Goal: Task Accomplishment & Management: Manage account settings

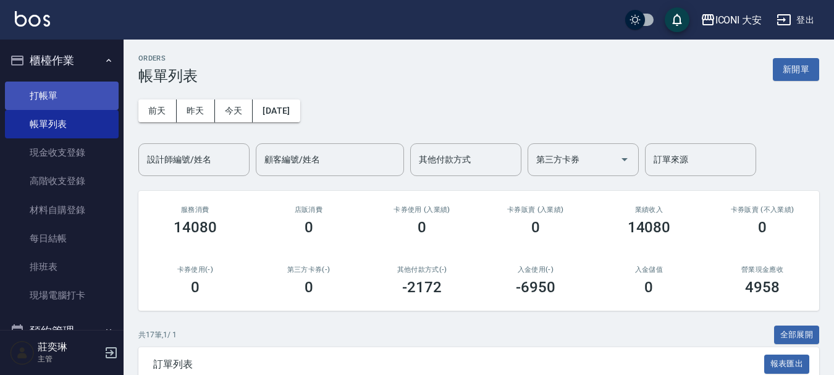
click at [69, 101] on link "打帳單" at bounding box center [62, 96] width 114 height 28
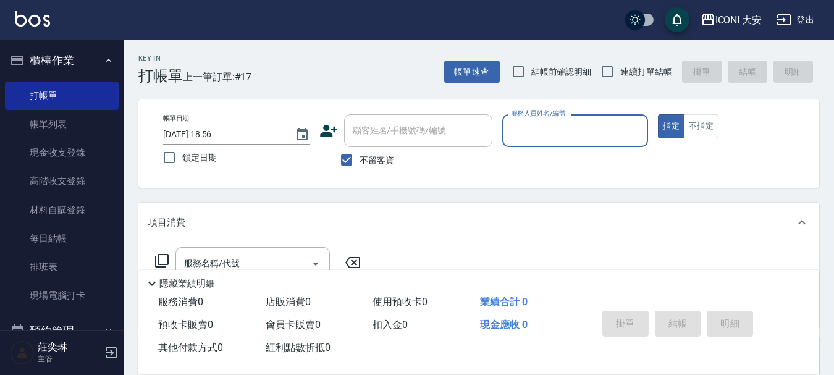
click at [548, 126] on input "服務人員姓名/編號" at bounding box center [575, 131] width 135 height 22
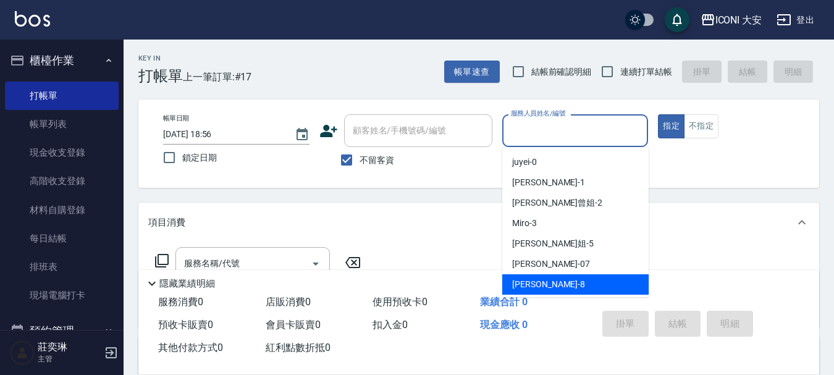
click at [540, 281] on span "Yulisa -8" at bounding box center [548, 284] width 73 height 13
type input "Yulisa-8"
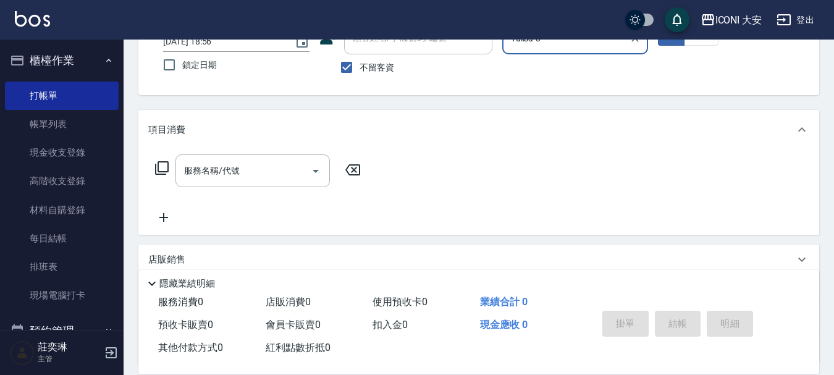
scroll to position [124, 0]
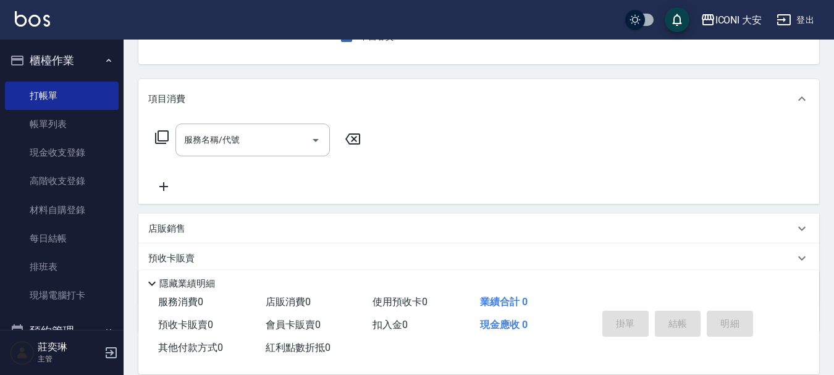
click at [166, 134] on icon at bounding box center [162, 137] width 15 height 15
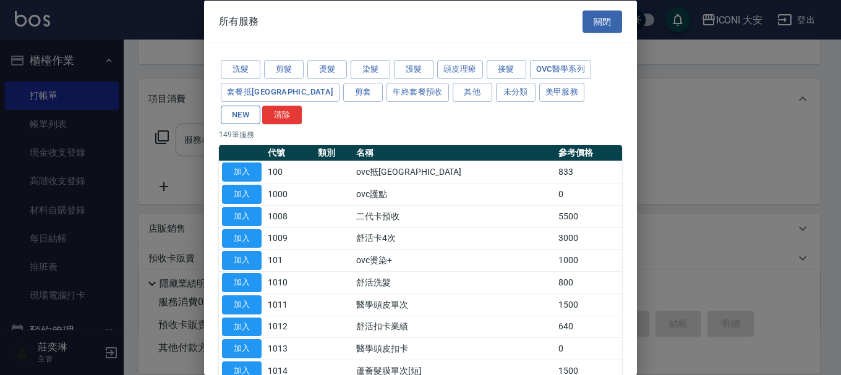
click at [260, 105] on button "NEW" at bounding box center [241, 114] width 40 height 19
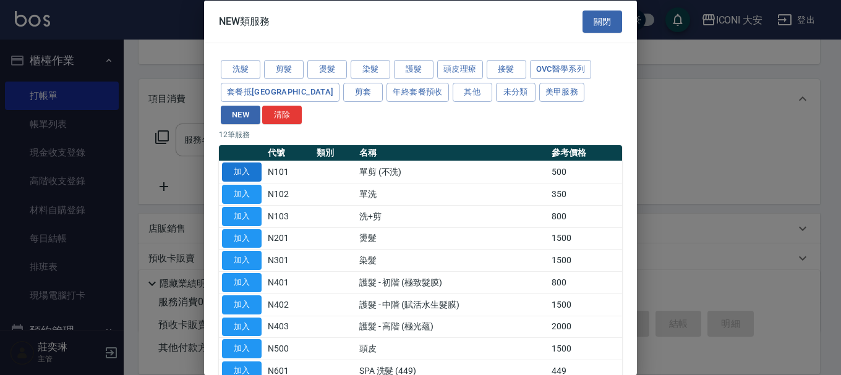
click at [253, 163] on button "加入" at bounding box center [242, 172] width 40 height 19
type input "單剪 (不洗)(N101)"
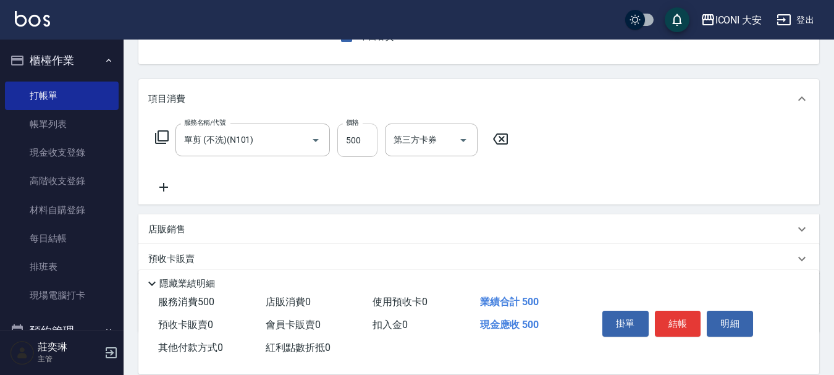
click at [374, 138] on input "500" at bounding box center [357, 140] width 40 height 33
type input "600"
click at [673, 321] on button "結帳" at bounding box center [678, 324] width 46 height 26
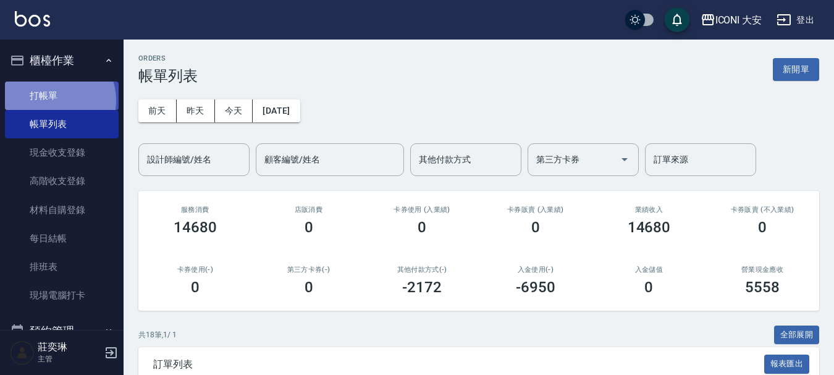
click at [54, 100] on link "打帳單" at bounding box center [62, 96] width 114 height 28
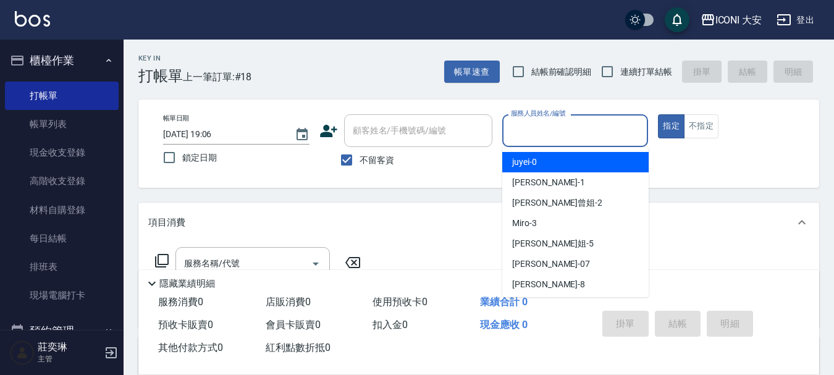
click at [540, 134] on input "服務人員姓名/編號" at bounding box center [575, 131] width 135 height 22
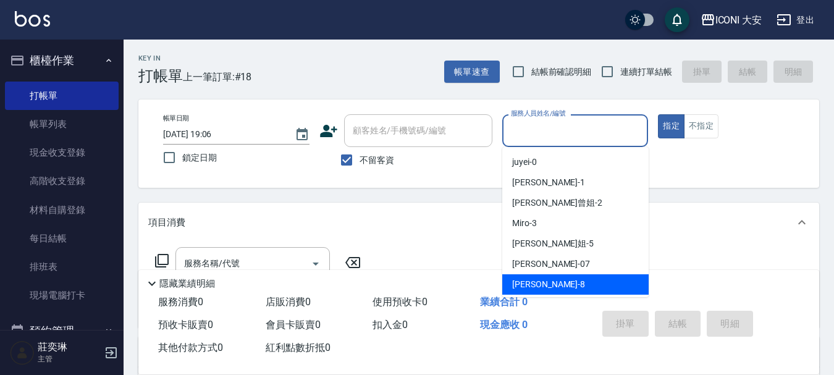
scroll to position [23, 0]
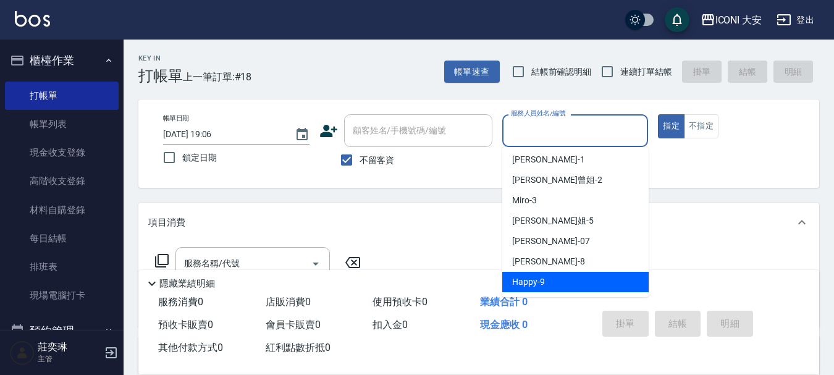
click at [544, 277] on div "Happy -9" at bounding box center [575, 282] width 146 height 20
type input "Happy-9"
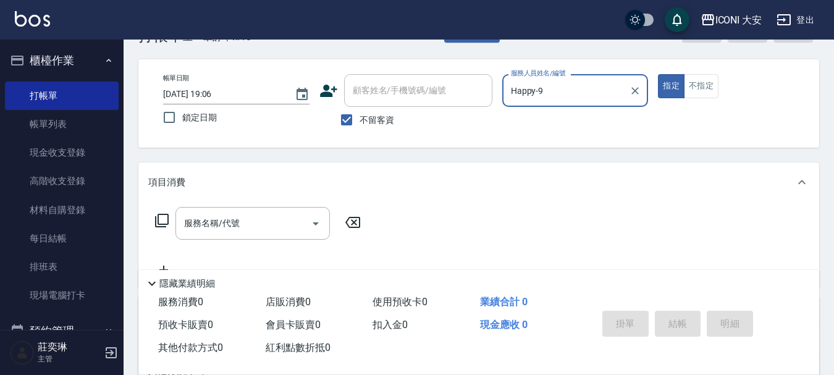
scroll to position [62, 0]
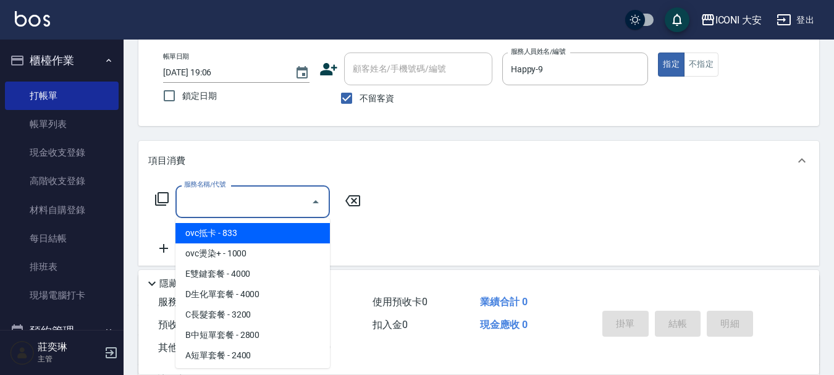
click at [254, 206] on input "服務名稱/代號" at bounding box center [243, 202] width 125 height 22
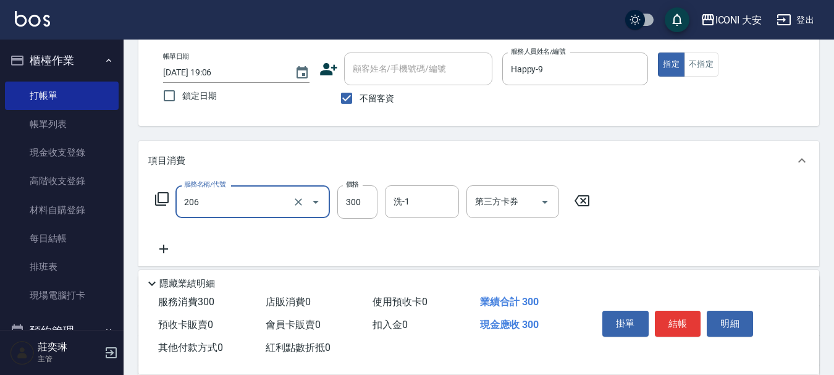
type input "洗髮(206)"
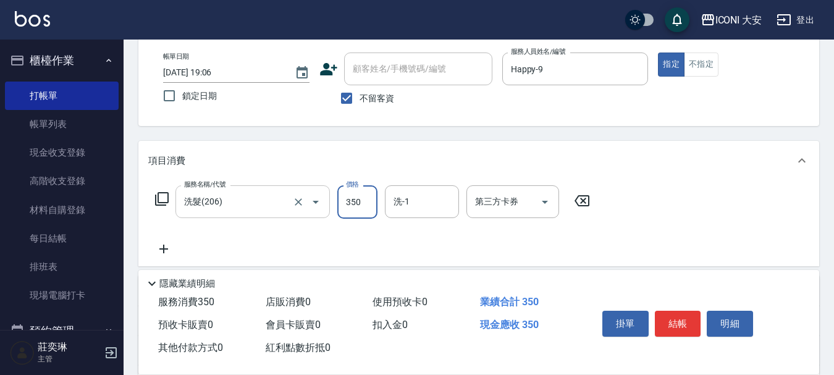
type input "350"
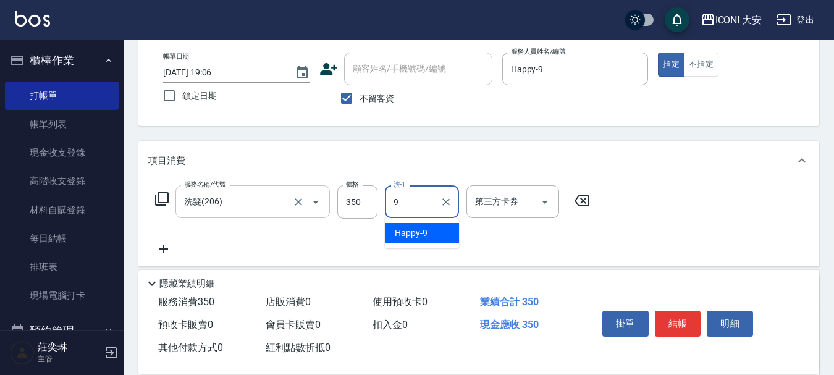
type input "Happy-9"
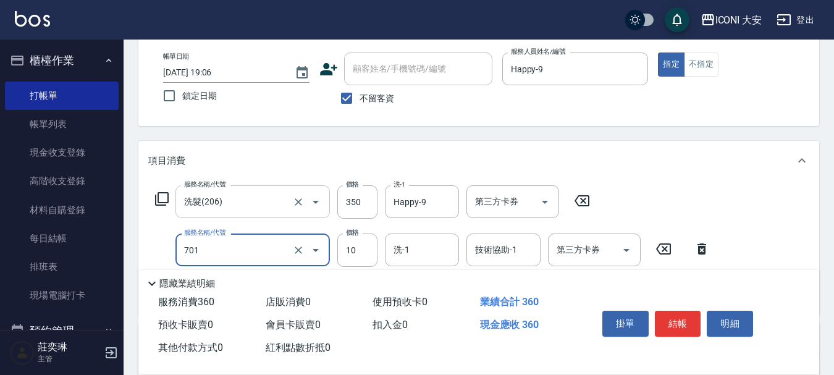
type input "[PERSON_NAME](701)"
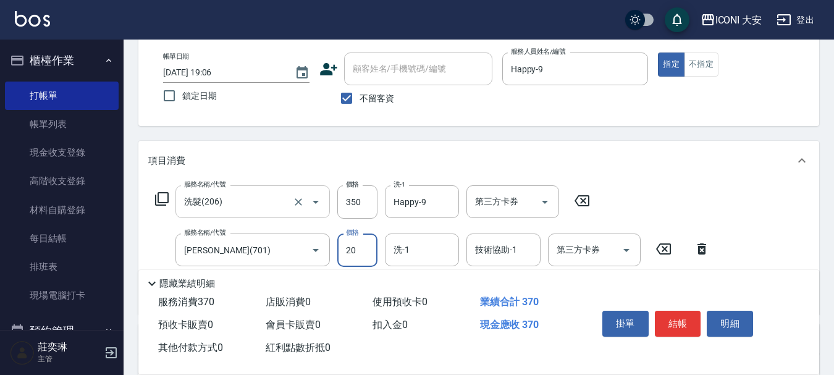
type input "20"
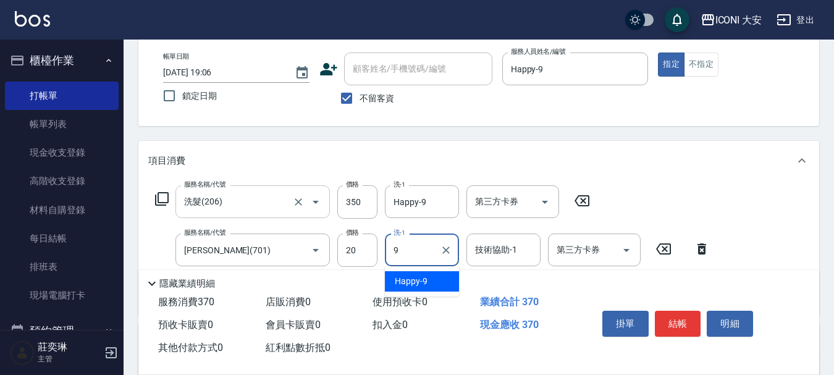
type input "Happy-9"
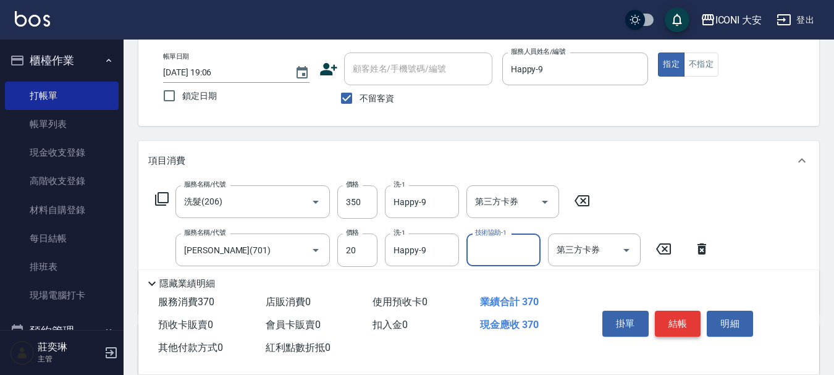
click at [664, 314] on button "結帳" at bounding box center [678, 324] width 46 height 26
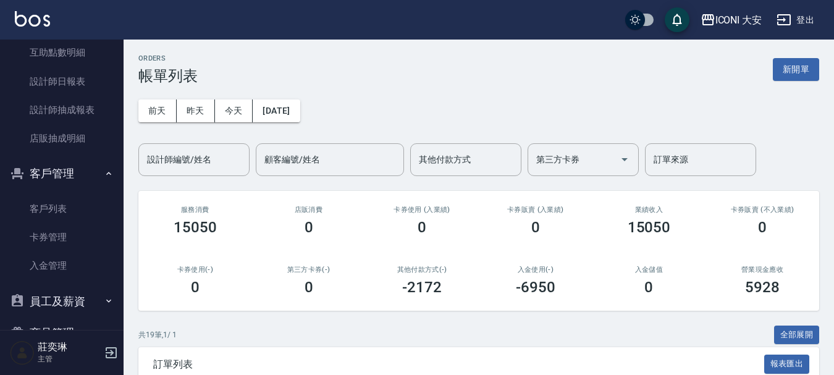
scroll to position [433, 0]
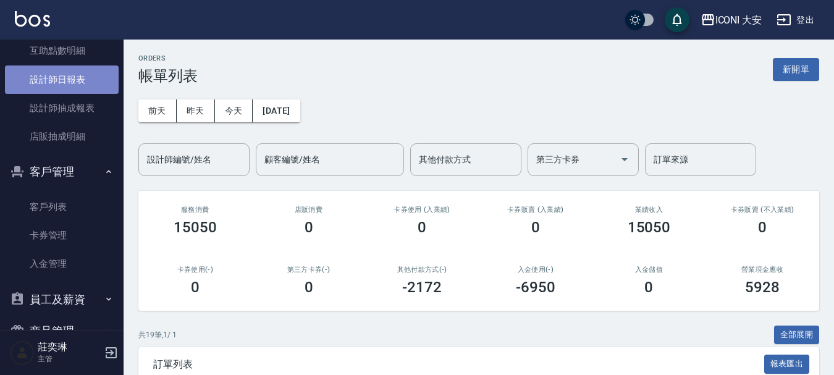
click at [67, 76] on link "設計師日報表" at bounding box center [62, 80] width 114 height 28
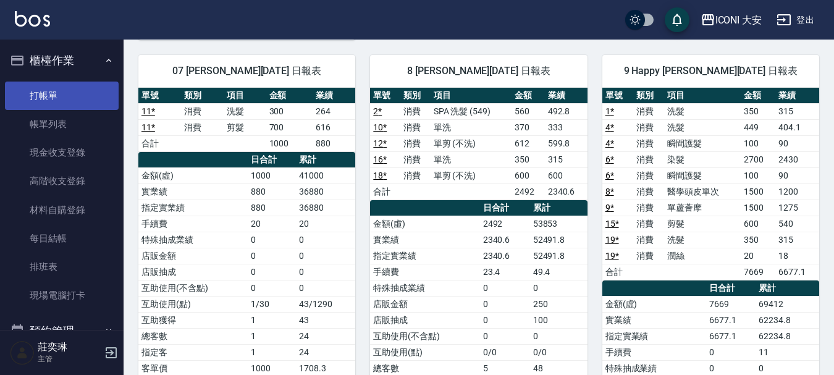
click at [34, 94] on link "打帳單" at bounding box center [62, 96] width 114 height 28
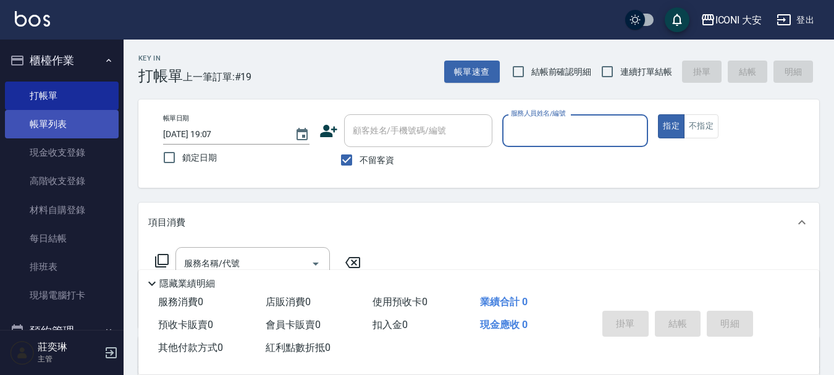
click at [44, 119] on link "帳單列表" at bounding box center [62, 124] width 114 height 28
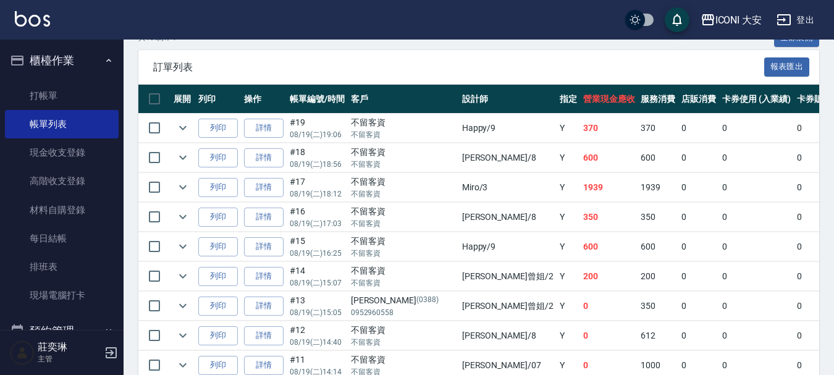
scroll to position [286, 0]
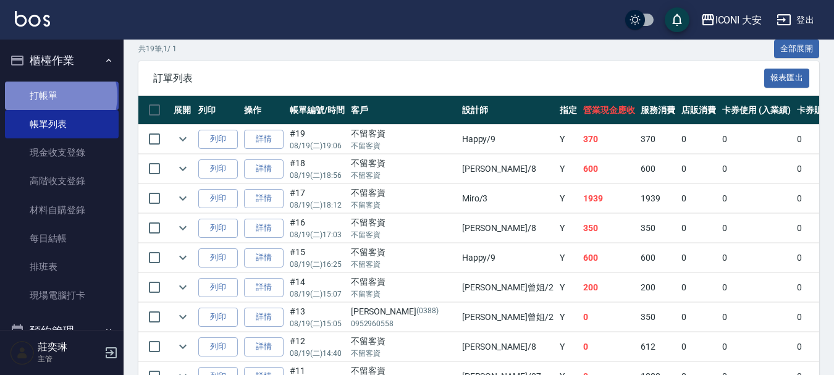
click at [60, 96] on link "打帳單" at bounding box center [62, 96] width 114 height 28
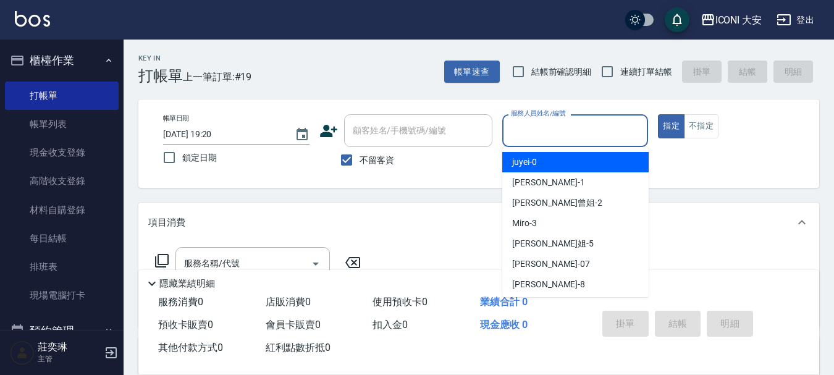
click at [552, 130] on input "服務人員姓名/編號" at bounding box center [575, 131] width 135 height 22
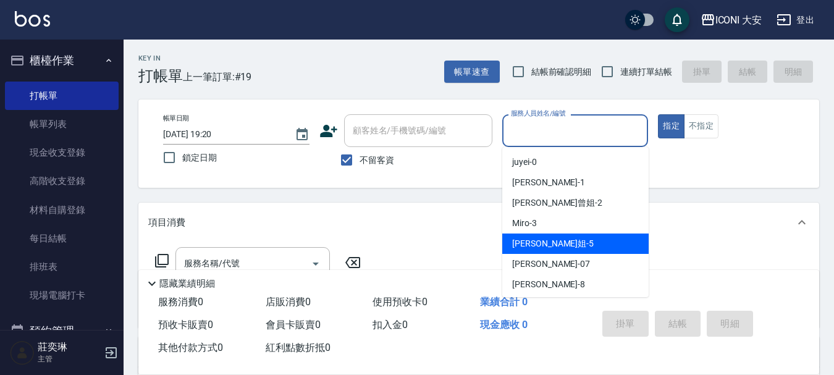
click at [546, 242] on span "[PERSON_NAME]姐 -5" at bounding box center [553, 243] width 82 height 13
type input "[PERSON_NAME]姐-5"
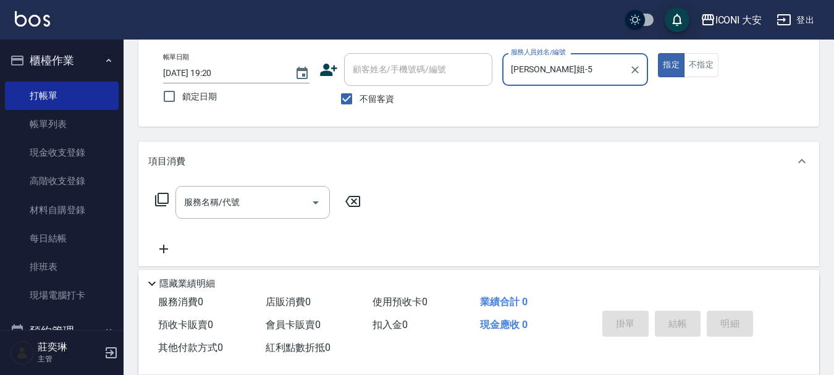
scroll to position [62, 0]
click at [161, 198] on icon at bounding box center [162, 199] width 15 height 15
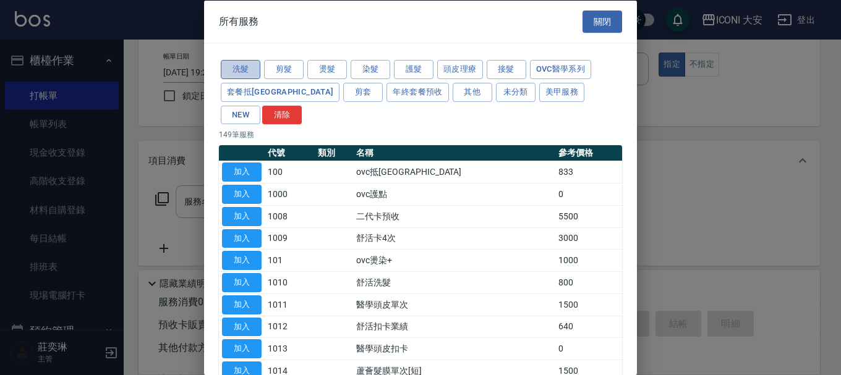
click at [250, 70] on button "洗髮" at bounding box center [241, 69] width 40 height 19
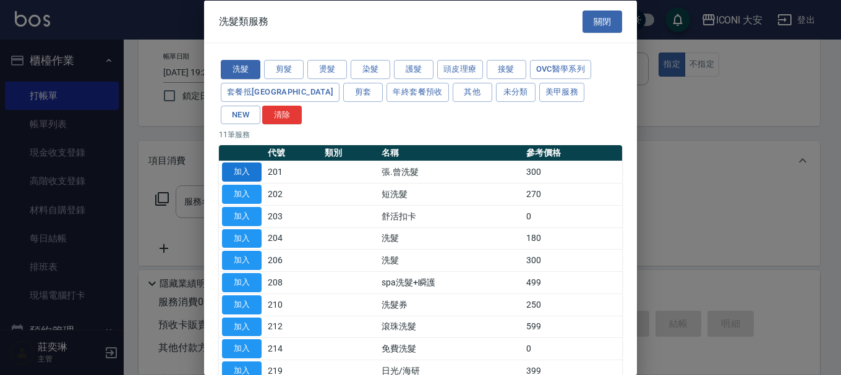
click at [231, 163] on button "加入" at bounding box center [242, 172] width 40 height 19
type input "張.曾洗髮　(201)"
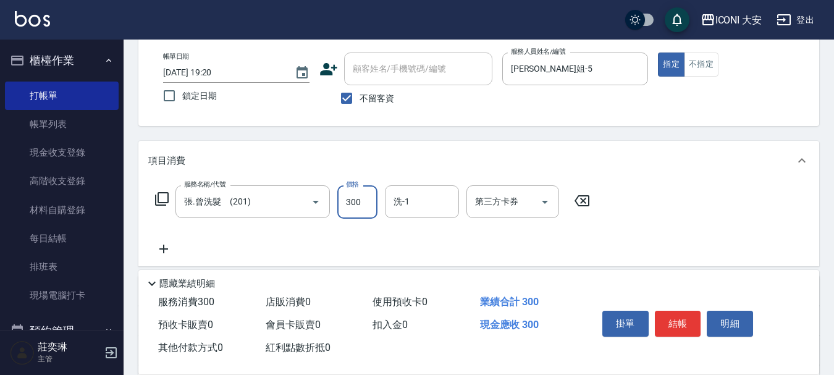
click at [360, 206] on input "300" at bounding box center [357, 201] width 40 height 33
type input "350"
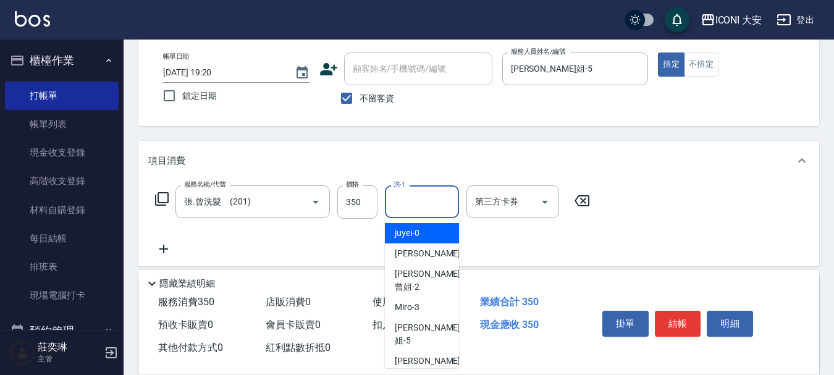
click at [422, 199] on input "洗-1" at bounding box center [422, 202] width 63 height 22
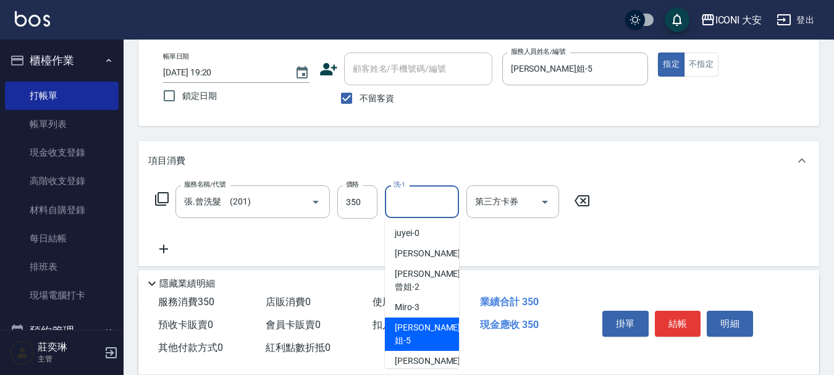
click at [423, 321] on span "[PERSON_NAME]姐 -5" at bounding box center [428, 334] width 66 height 26
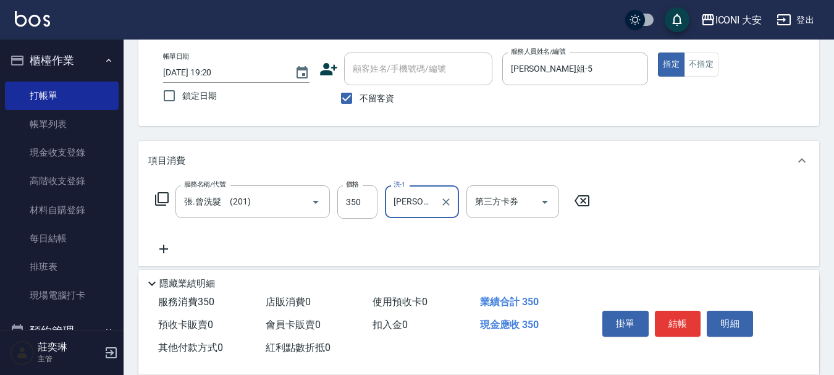
type input "[PERSON_NAME]姐-5"
click at [690, 321] on button "結帳" at bounding box center [678, 324] width 46 height 26
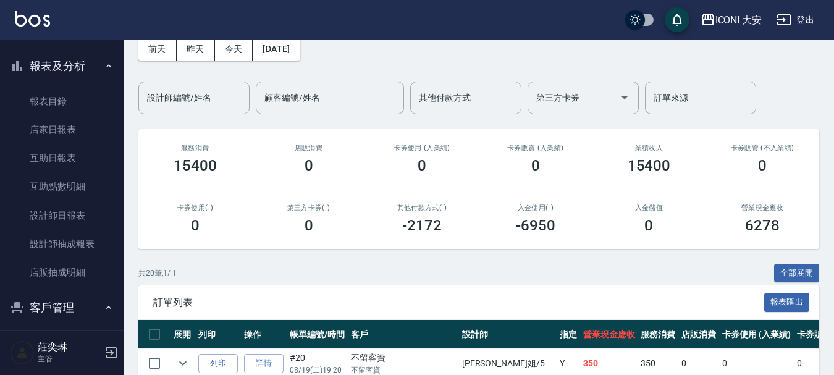
scroll to position [309, 0]
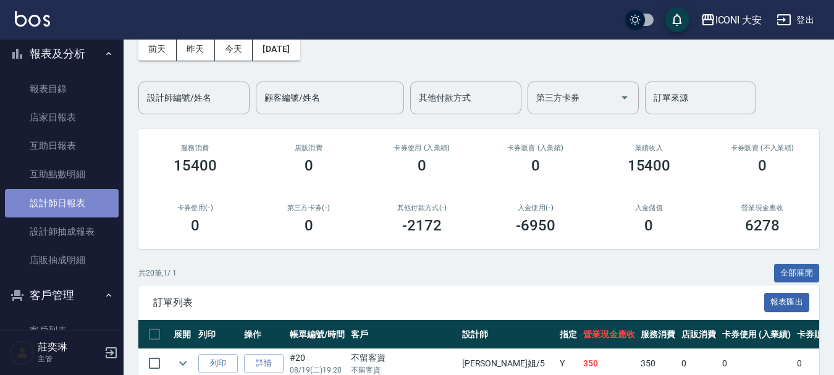
click at [66, 201] on link "設計師日報表" at bounding box center [62, 203] width 114 height 28
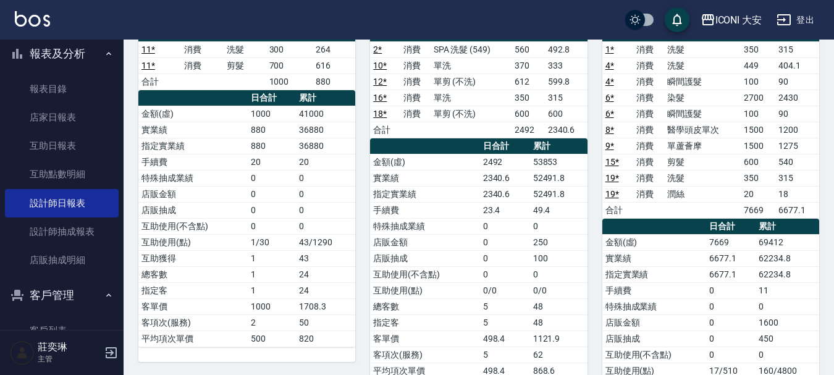
scroll to position [618, 0]
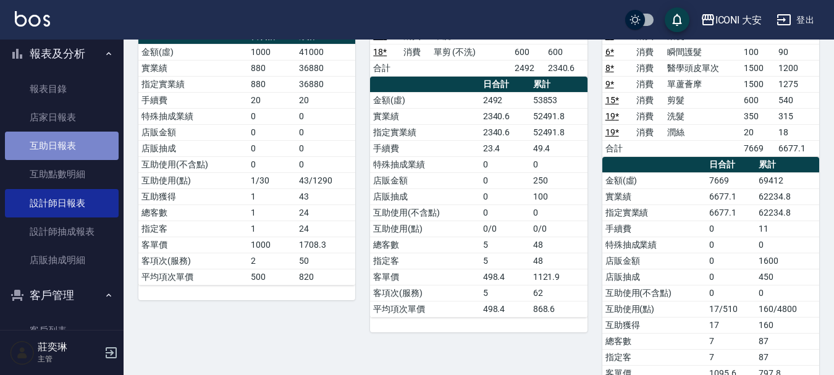
click at [78, 150] on link "互助日報表" at bounding box center [62, 146] width 114 height 28
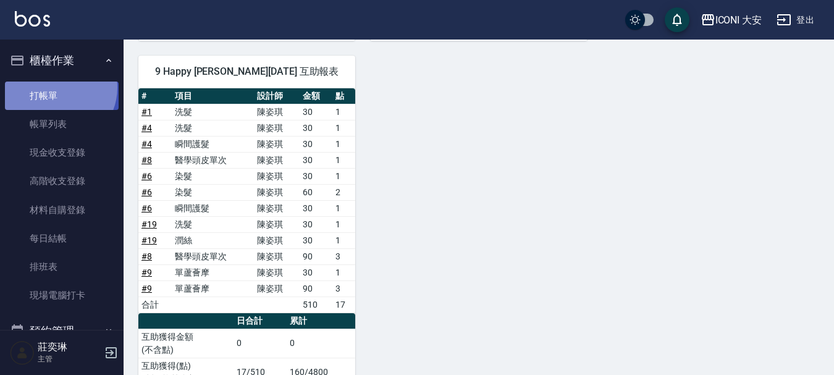
click at [56, 87] on link "打帳單" at bounding box center [62, 96] width 114 height 28
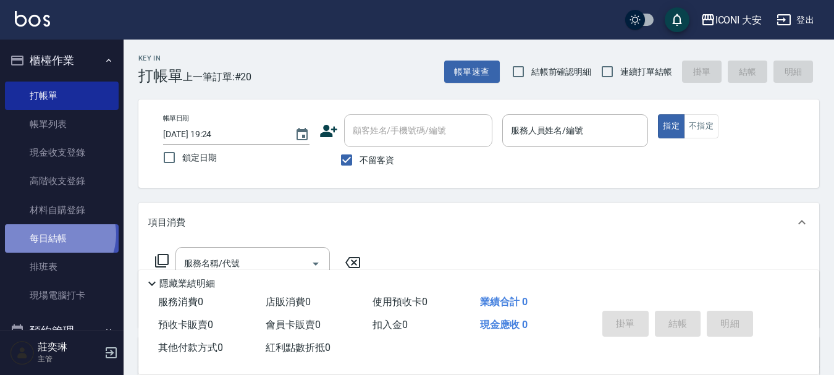
click at [54, 235] on link "每日結帳" at bounding box center [62, 238] width 114 height 28
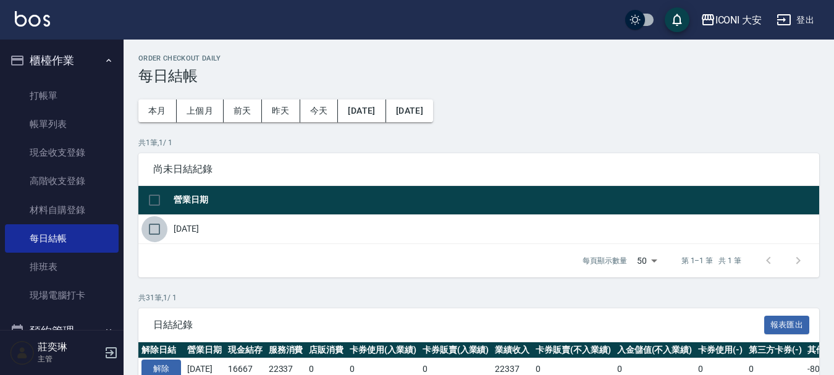
click at [155, 227] on input "checkbox" at bounding box center [155, 229] width 26 height 26
checkbox input "true"
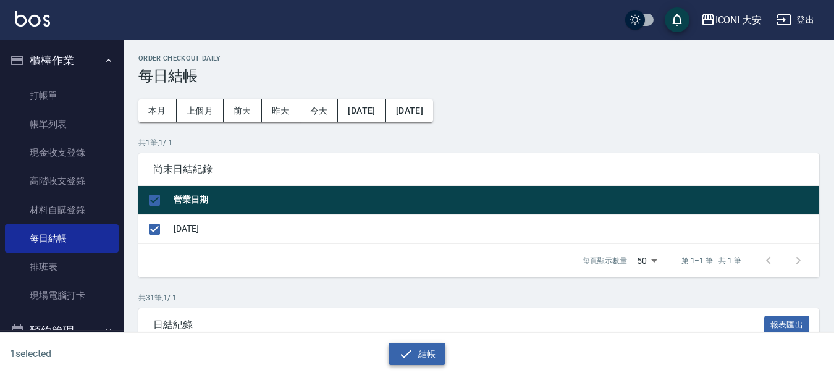
click at [421, 357] on button "結帳" at bounding box center [417, 354] width 57 height 23
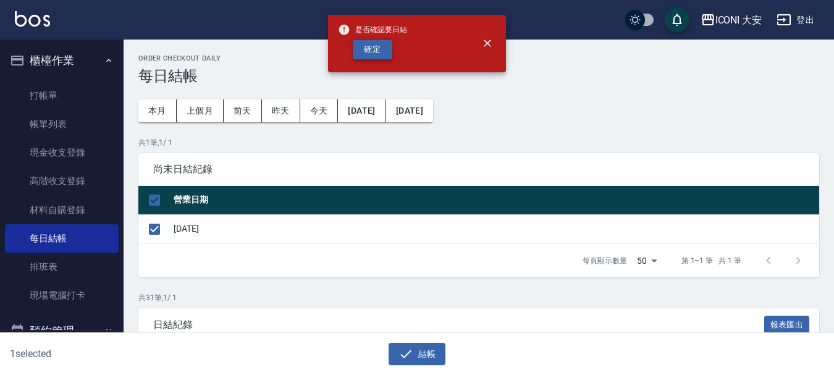
click at [355, 53] on button "確定" at bounding box center [373, 49] width 40 height 19
checkbox input "false"
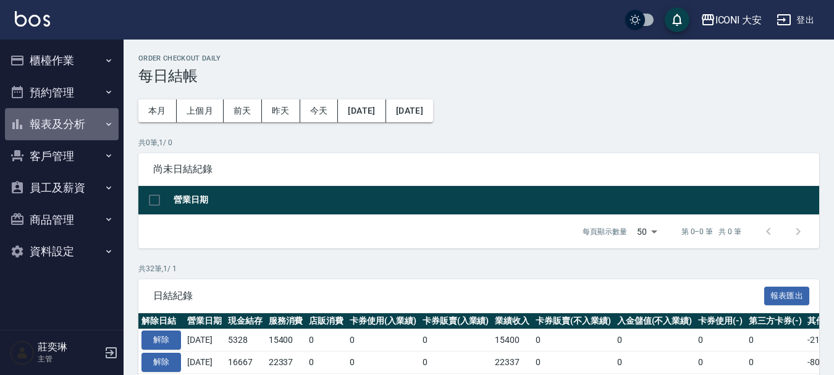
click at [66, 127] on button "報表及分析" at bounding box center [62, 124] width 114 height 32
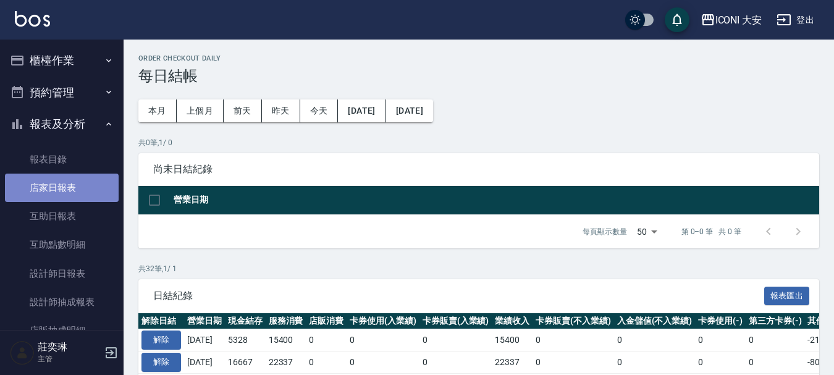
click at [73, 187] on link "店家日報表" at bounding box center [62, 188] width 114 height 28
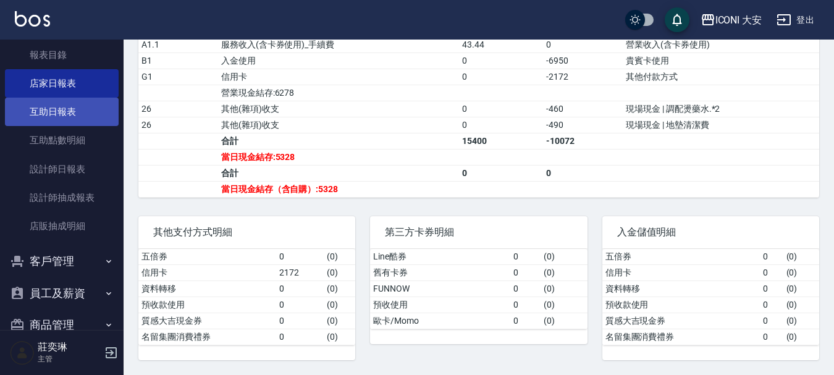
scroll to position [124, 0]
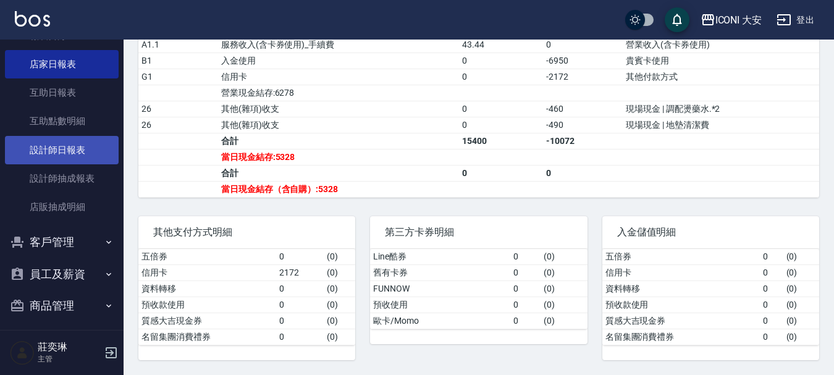
click at [67, 145] on link "設計師日報表" at bounding box center [62, 150] width 114 height 28
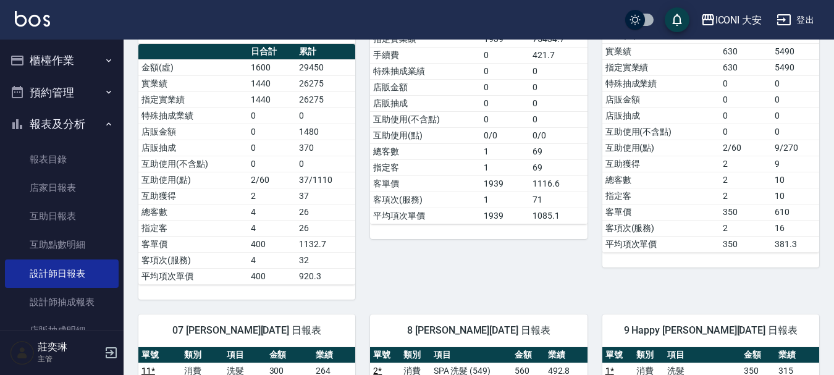
scroll to position [124, 0]
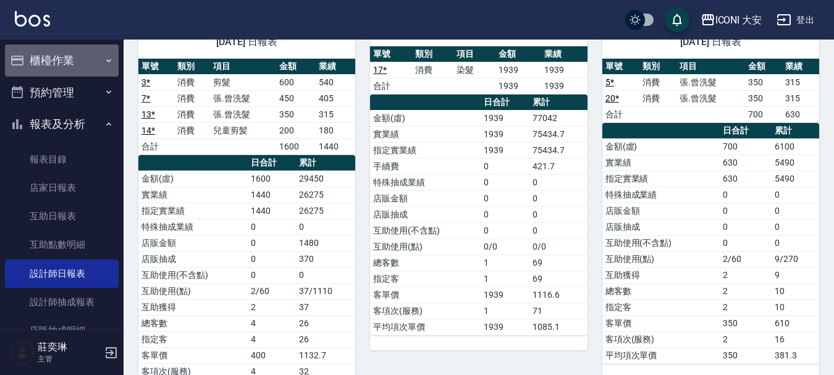
click at [69, 54] on button "櫃檯作業" at bounding box center [62, 60] width 114 height 32
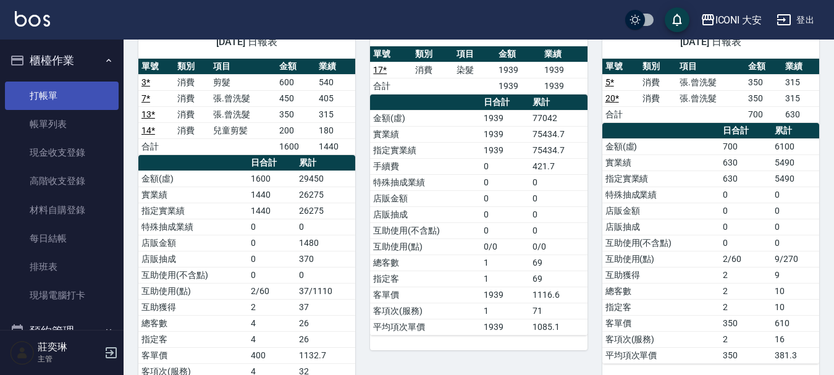
click at [74, 98] on link "打帳單" at bounding box center [62, 96] width 114 height 28
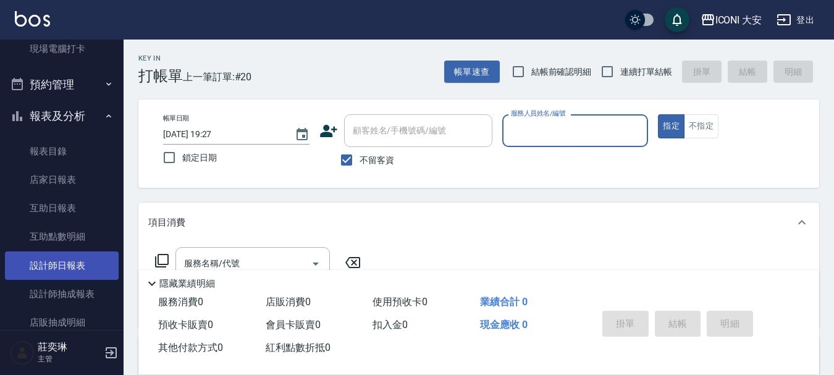
scroll to position [247, 0]
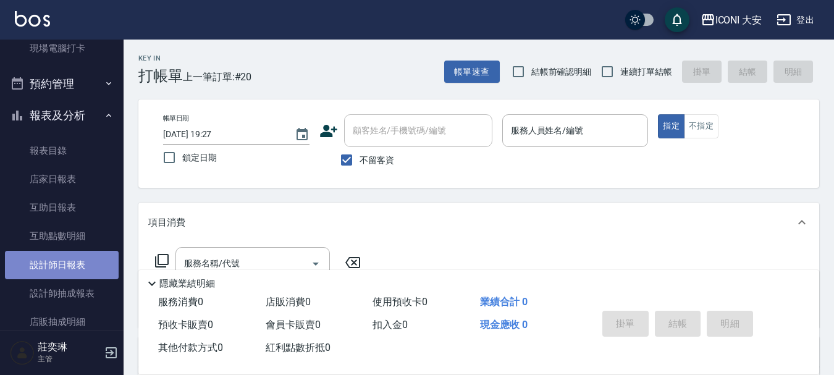
click at [77, 265] on link "設計師日報表" at bounding box center [62, 265] width 114 height 28
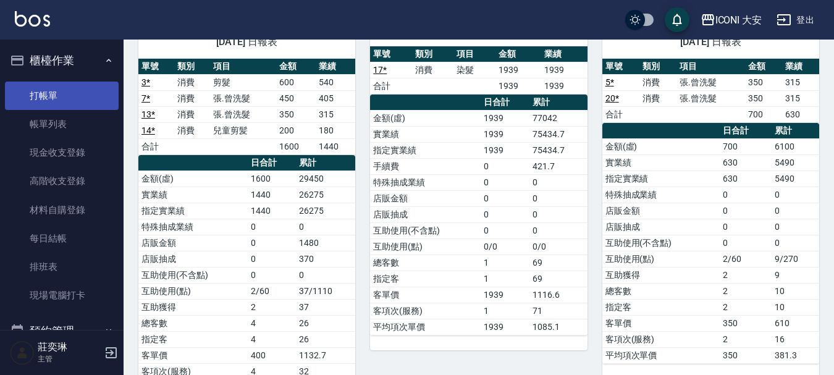
click at [33, 90] on link "打帳單" at bounding box center [62, 96] width 114 height 28
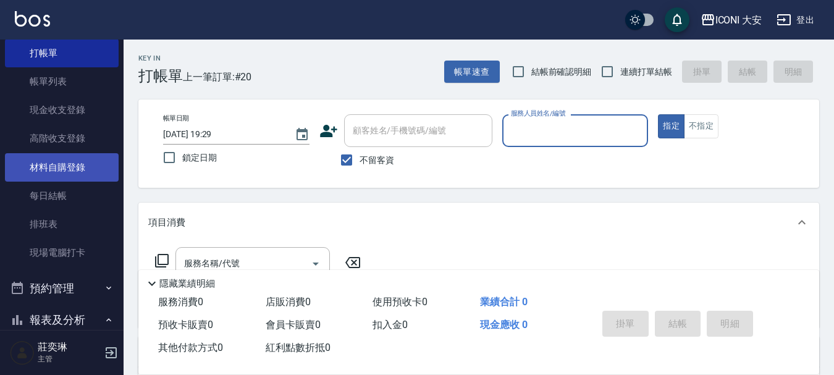
scroll to position [62, 0]
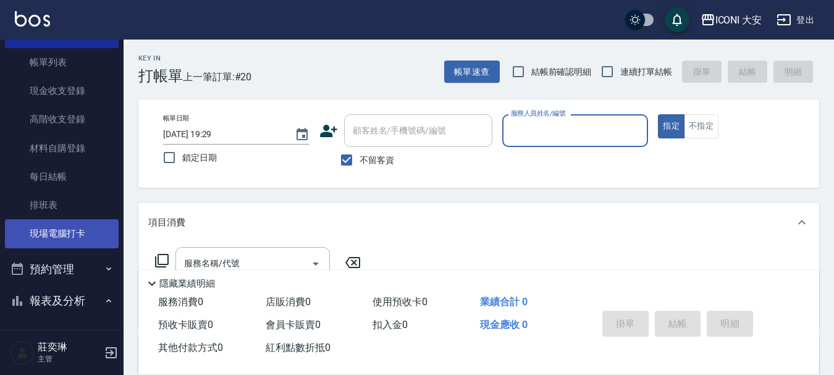
click at [49, 220] on link "現場電腦打卡" at bounding box center [62, 233] width 114 height 28
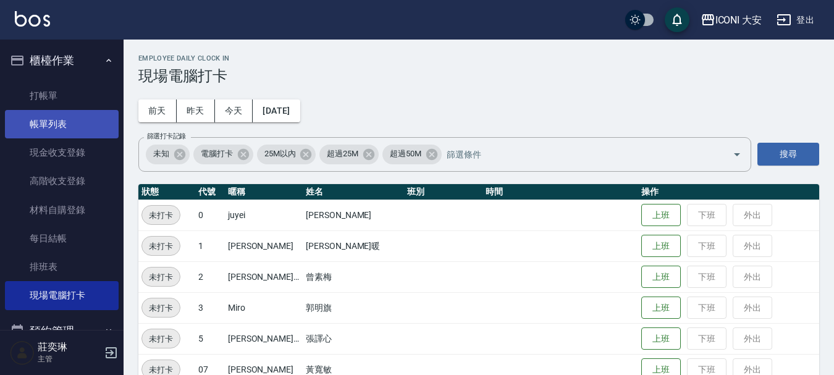
click at [57, 121] on link "帳單列表" at bounding box center [62, 124] width 114 height 28
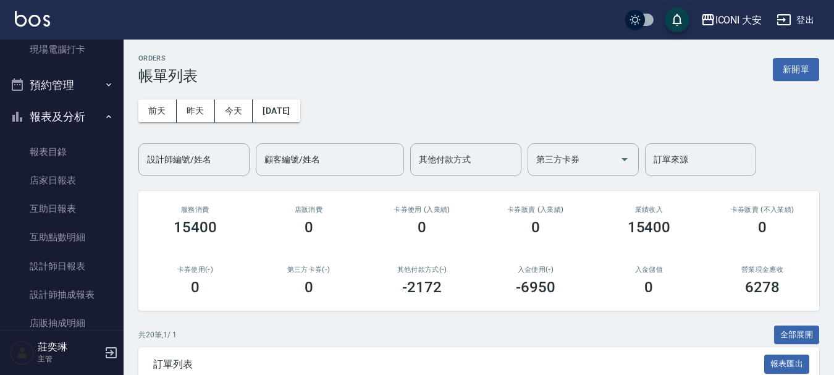
scroll to position [247, 0]
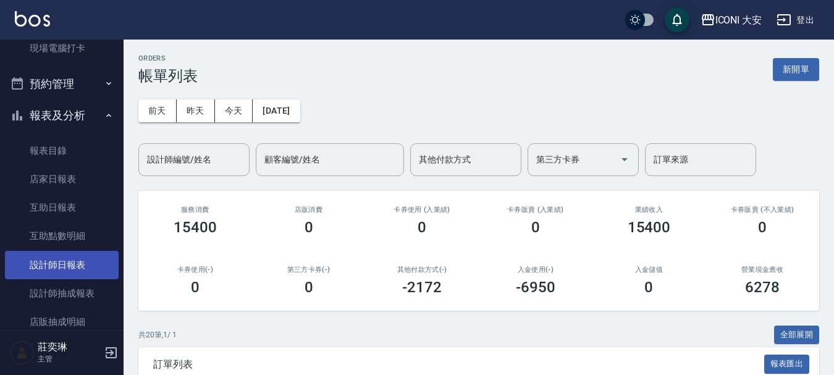
click at [61, 266] on link "設計師日報表" at bounding box center [62, 265] width 114 height 28
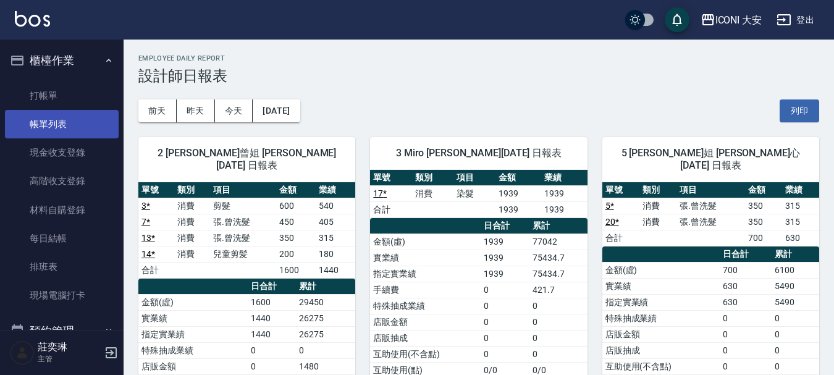
click at [58, 130] on link "帳單列表" at bounding box center [62, 124] width 114 height 28
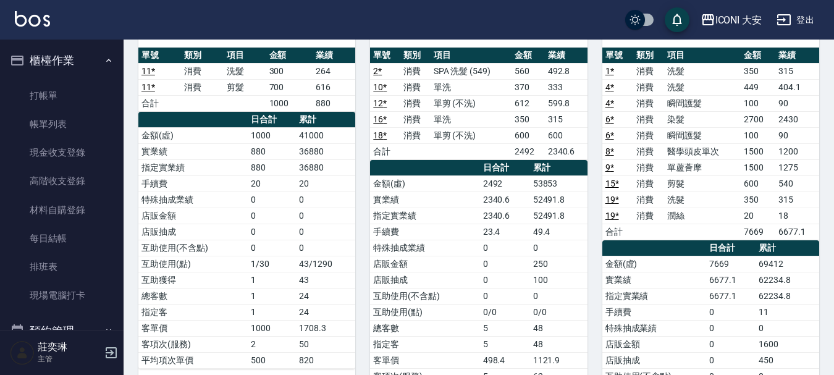
scroll to position [556, 0]
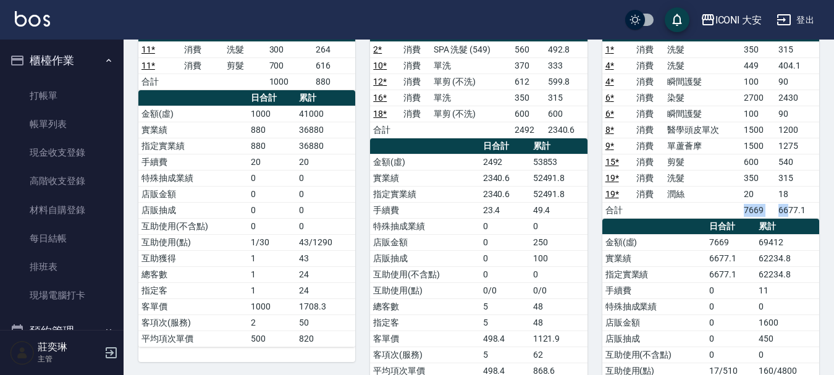
drag, startPoint x: 745, startPoint y: 200, endPoint x: 787, endPoint y: 199, distance: 41.4
click at [787, 202] on tr "合計 7669 6677.1" at bounding box center [711, 210] width 217 height 16
click at [787, 202] on td "6677.1" at bounding box center [798, 210] width 44 height 16
click at [740, 202] on td "a dense table" at bounding box center [702, 210] width 77 height 16
drag, startPoint x: 740, startPoint y: 199, endPoint x: 762, endPoint y: 199, distance: 21.6
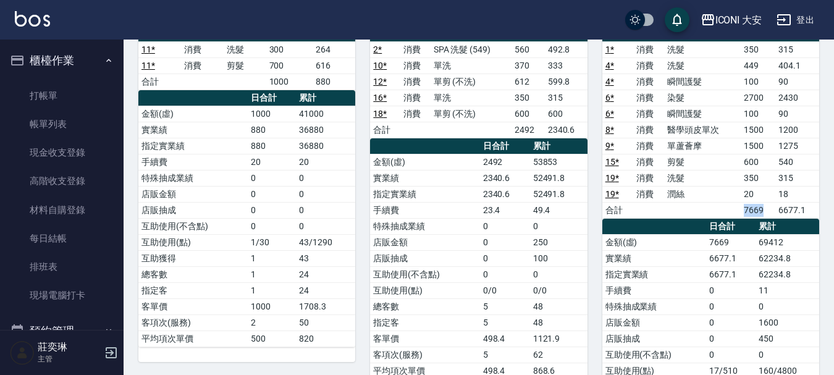
click at [762, 202] on tr "合計 7669 6677.1" at bounding box center [711, 210] width 217 height 16
click at [762, 202] on td "7669" at bounding box center [758, 210] width 34 height 16
drag, startPoint x: 747, startPoint y: 200, endPoint x: 766, endPoint y: 200, distance: 18.5
click at [766, 202] on td "7669" at bounding box center [758, 210] width 34 height 16
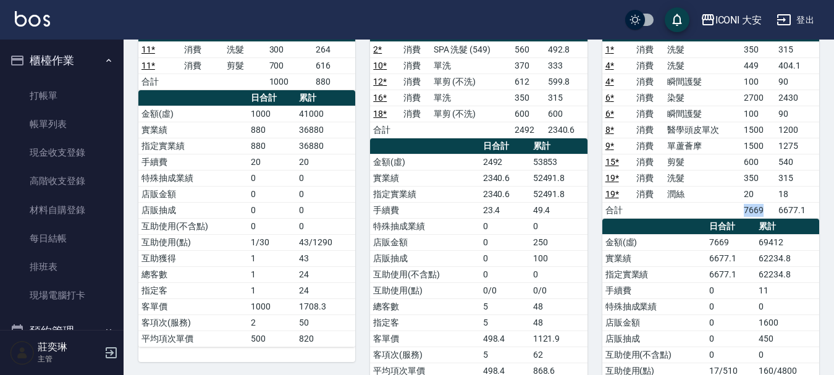
drag, startPoint x: 745, startPoint y: 200, endPoint x: 767, endPoint y: 200, distance: 22.3
click at [767, 202] on td "7669" at bounding box center [758, 210] width 34 height 16
drag, startPoint x: 743, startPoint y: 200, endPoint x: 766, endPoint y: 200, distance: 22.9
click at [766, 202] on td "7669" at bounding box center [758, 210] width 34 height 16
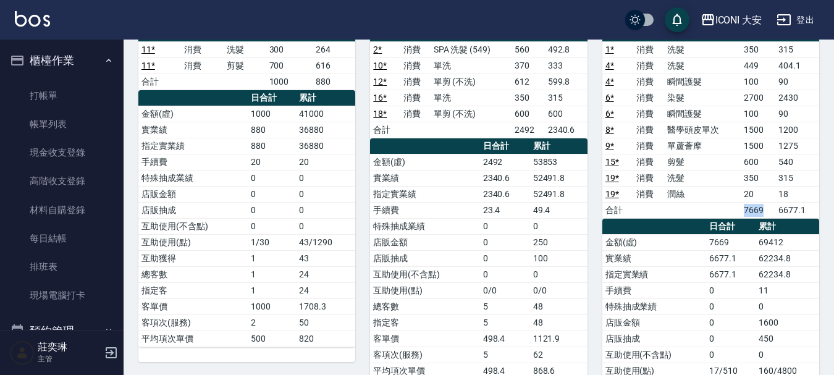
click at [766, 202] on td "7669" at bounding box center [758, 210] width 34 height 16
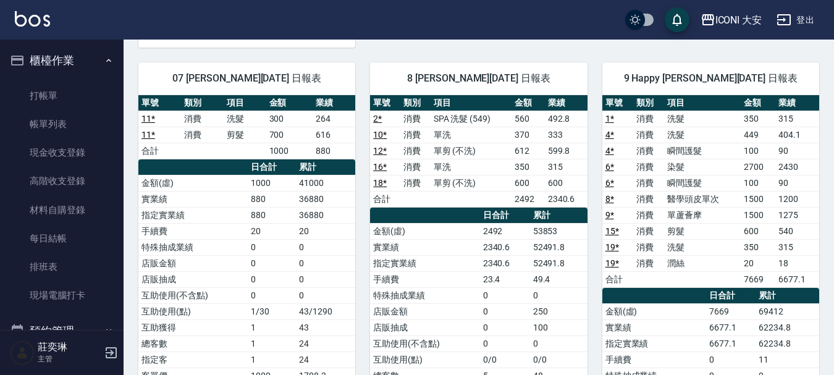
scroll to position [494, 0]
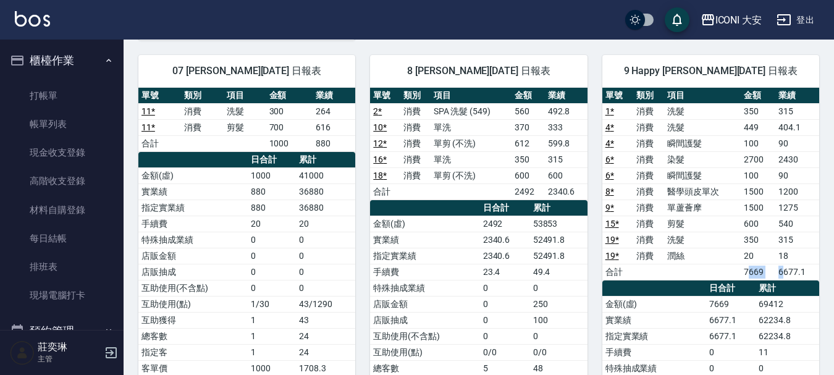
drag, startPoint x: 754, startPoint y: 262, endPoint x: 785, endPoint y: 263, distance: 30.9
click at [785, 264] on tr "合計 7669 6677.1" at bounding box center [711, 272] width 217 height 16
drag, startPoint x: 785, startPoint y: 263, endPoint x: 763, endPoint y: 258, distance: 22.2
click at [785, 264] on td "6677.1" at bounding box center [798, 272] width 44 height 16
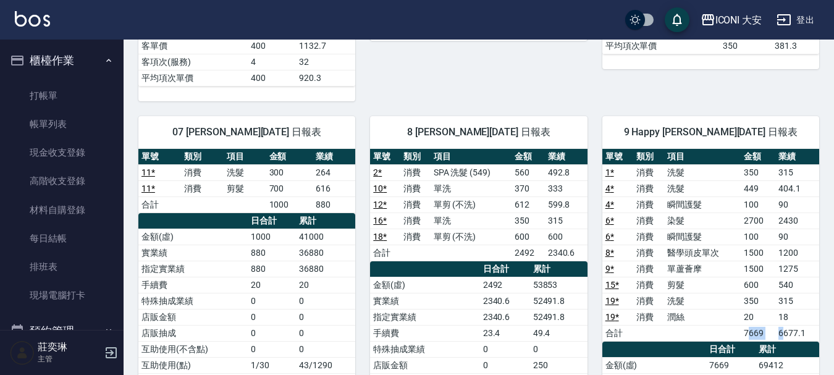
scroll to position [433, 0]
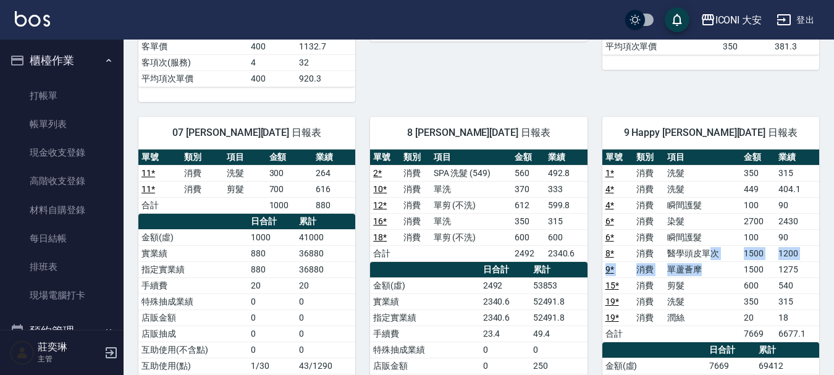
drag, startPoint x: 707, startPoint y: 244, endPoint x: 733, endPoint y: 249, distance: 26.4
click at [733, 249] on tbody "1 * 消費 洗髮 350 315 4 * 消費 洗髮 449 404.1 4 * 消費 瞬間護髮 100 90 6 * 消費 染髮 2700 2430 6 …" at bounding box center [711, 253] width 217 height 177
click at [733, 261] on td "單蘆薈摩" at bounding box center [702, 269] width 77 height 16
drag, startPoint x: 658, startPoint y: 247, endPoint x: 707, endPoint y: 255, distance: 50.1
click at [707, 255] on tbody "1 * 消費 洗髮 350 315 4 * 消費 洗髮 449 404.1 4 * 消費 瞬間護髮 100 90 6 * 消費 染髮 2700 2430 6 …" at bounding box center [711, 253] width 217 height 177
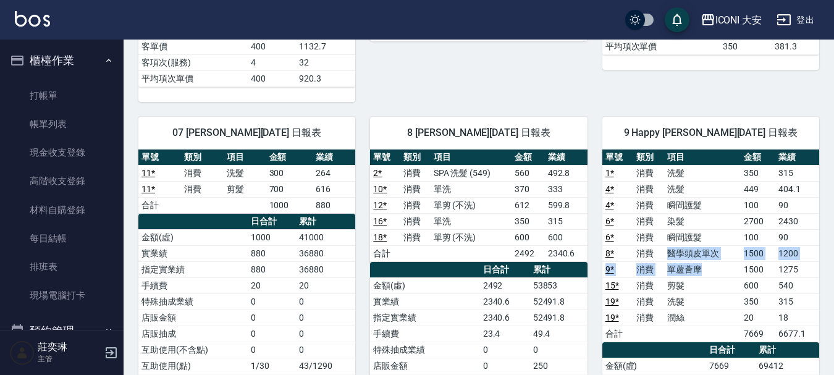
click at [707, 261] on td "單蘆薈摩" at bounding box center [702, 269] width 77 height 16
drag, startPoint x: 666, startPoint y: 250, endPoint x: 706, endPoint y: 250, distance: 39.6
click at [706, 261] on td "單蘆薈摩" at bounding box center [702, 269] width 77 height 16
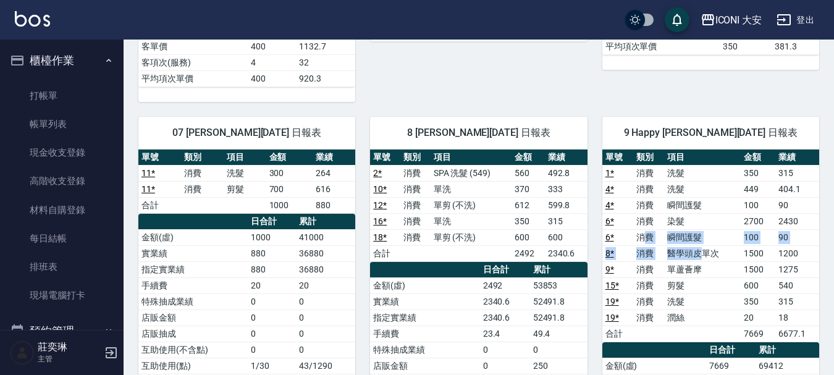
drag, startPoint x: 645, startPoint y: 228, endPoint x: 699, endPoint y: 235, distance: 54.2
click at [699, 235] on tbody "1 * 消費 洗髮 350 315 4 * 消費 洗髮 449 404.1 4 * 消費 瞬間護髮 100 90 6 * 消費 染髮 2700 2430 6 …" at bounding box center [711, 253] width 217 height 177
click at [699, 245] on td "醫學頭皮單次" at bounding box center [702, 253] width 77 height 16
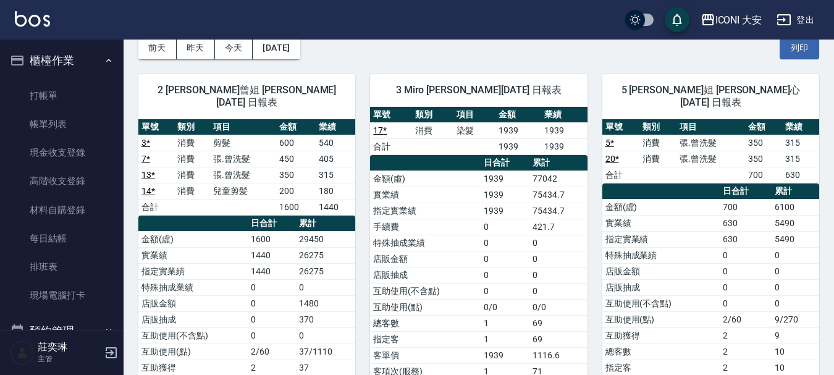
scroll to position [62, 0]
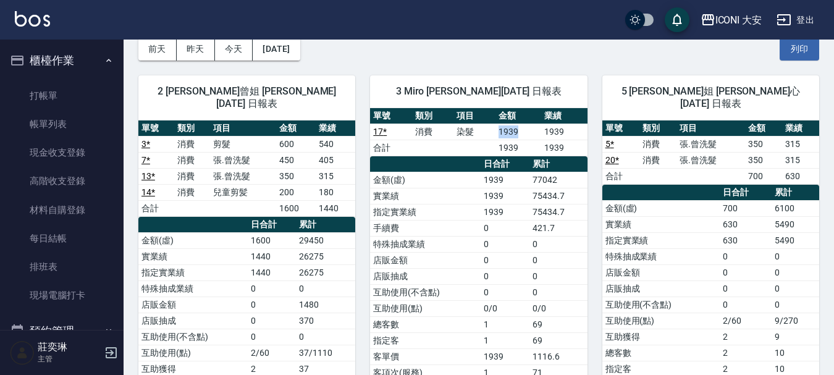
drag, startPoint x: 498, startPoint y: 133, endPoint x: 522, endPoint y: 133, distance: 23.5
click at [522, 133] on tr "17 * 消費 染髮 1939 1939" at bounding box center [478, 132] width 217 height 16
click at [522, 133] on td "1939" at bounding box center [519, 132] width 46 height 16
drag, startPoint x: 492, startPoint y: 130, endPoint x: 531, endPoint y: 156, distance: 47.7
click at [531, 156] on div "單號 類別 項目 金額 業績 17 * 消費 染髮 1939 1939 合計 1939 1939 日合計 累計 金額(虛) 1939 77042 實業績 19…" at bounding box center [478, 252] width 217 height 289
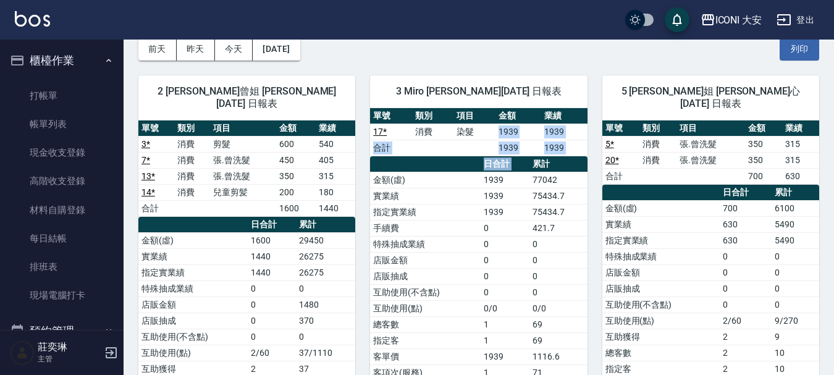
click at [531, 156] on th "累計" at bounding box center [559, 164] width 58 height 16
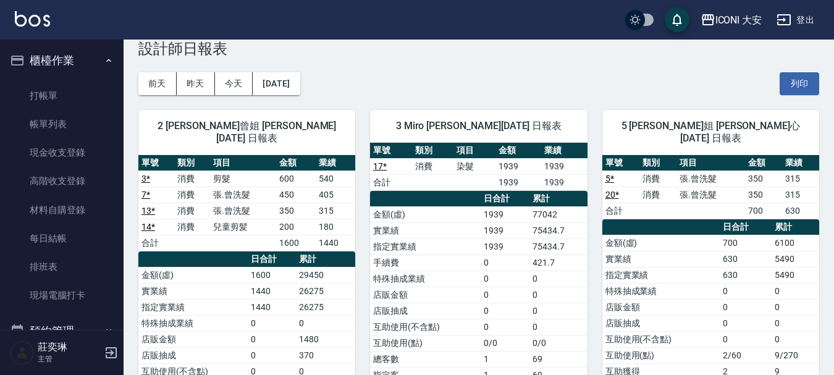
scroll to position [0, 0]
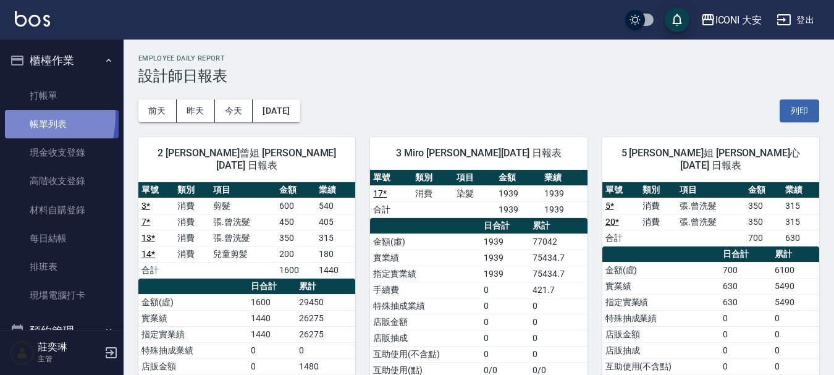
click at [28, 117] on link "帳單列表" at bounding box center [62, 124] width 114 height 28
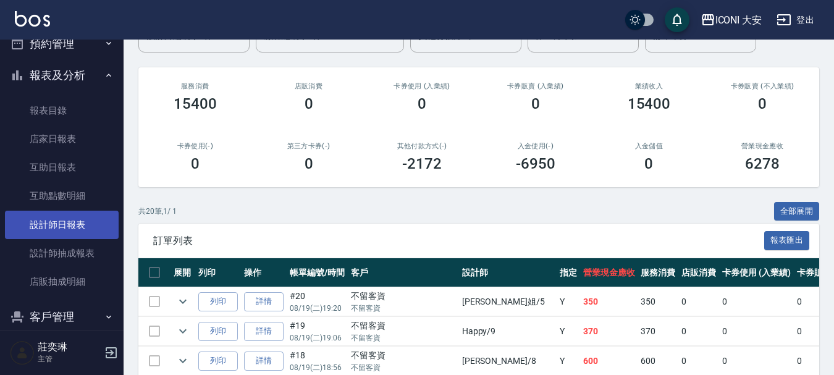
scroll to position [309, 0]
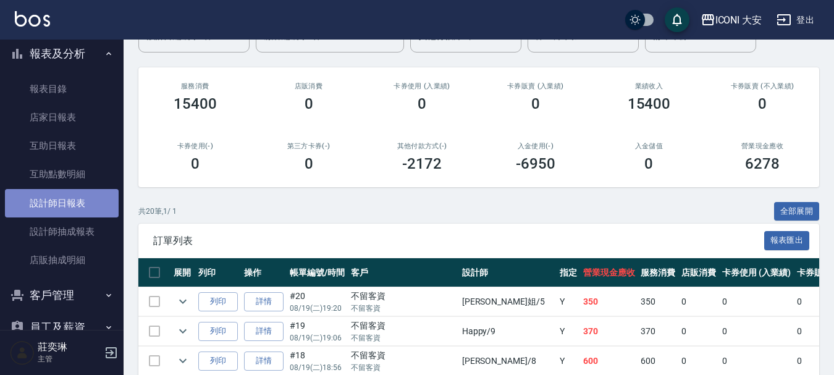
click at [63, 205] on link "設計師日報表" at bounding box center [62, 203] width 114 height 28
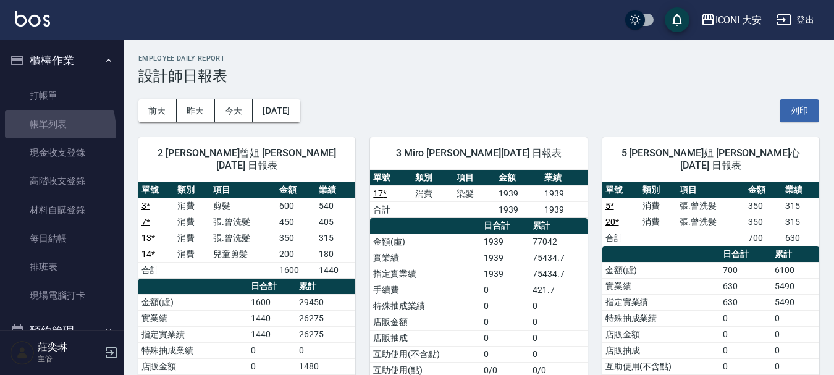
drag, startPoint x: 40, startPoint y: 130, endPoint x: 615, endPoint y: 283, distance: 594.7
click at [41, 130] on link "帳單列表" at bounding box center [62, 124] width 114 height 28
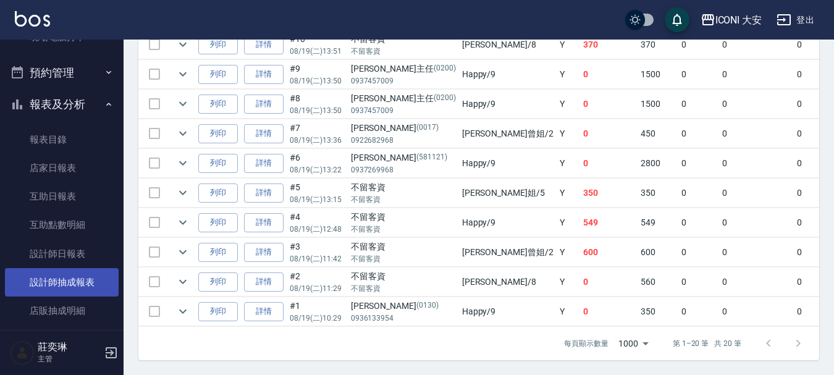
scroll to position [247, 0]
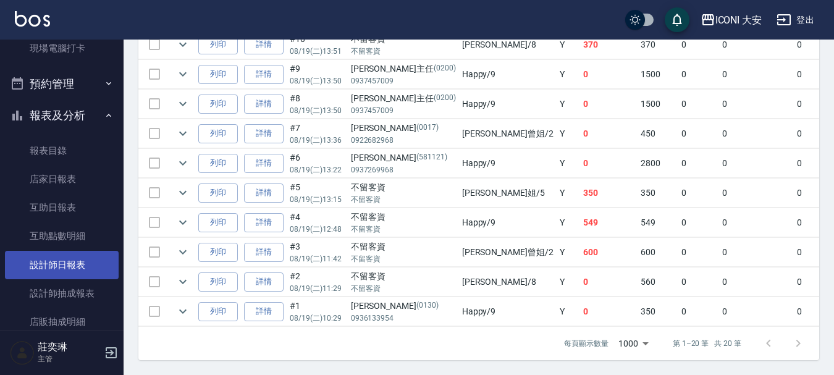
click at [91, 265] on link "設計師日報表" at bounding box center [62, 265] width 114 height 28
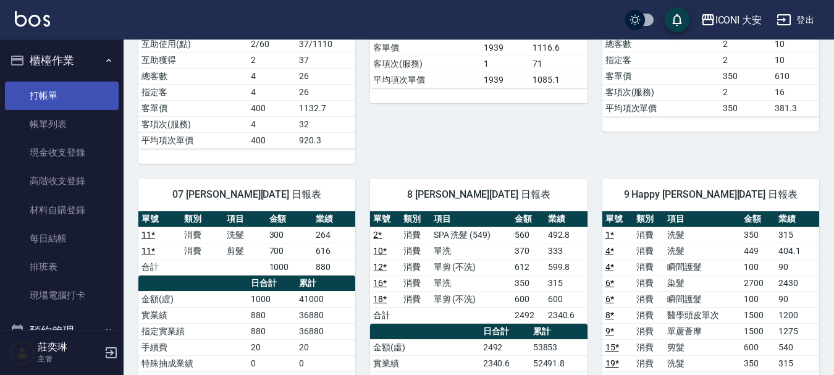
click at [61, 101] on link "打帳單" at bounding box center [62, 96] width 114 height 28
